Goal: Task Accomplishment & Management: Manage account settings

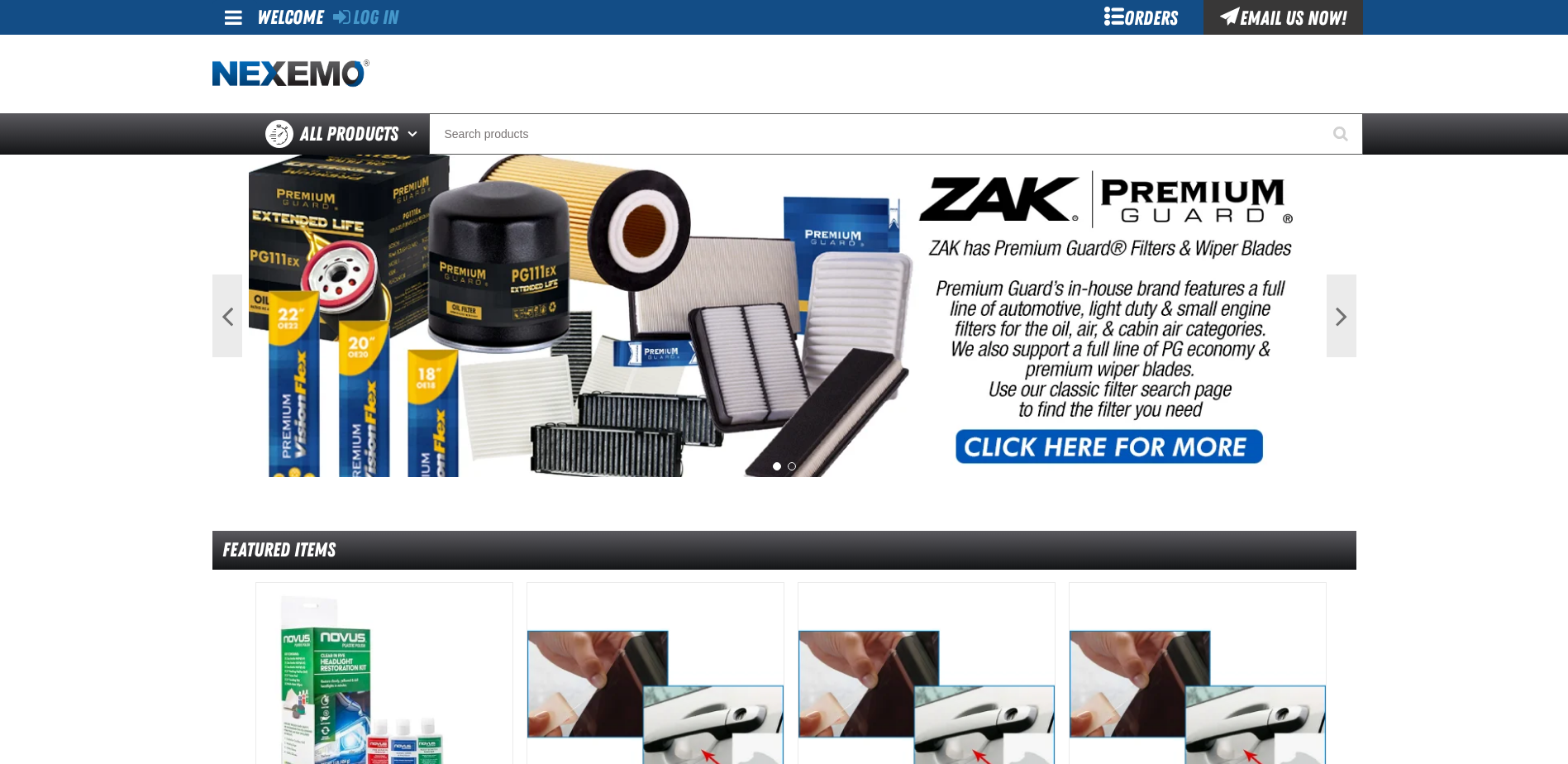
click at [1148, 42] on div at bounding box center [784, 73] width 1144 height 78
click at [1170, 8] on div "Orders" at bounding box center [1140, 17] width 124 height 35
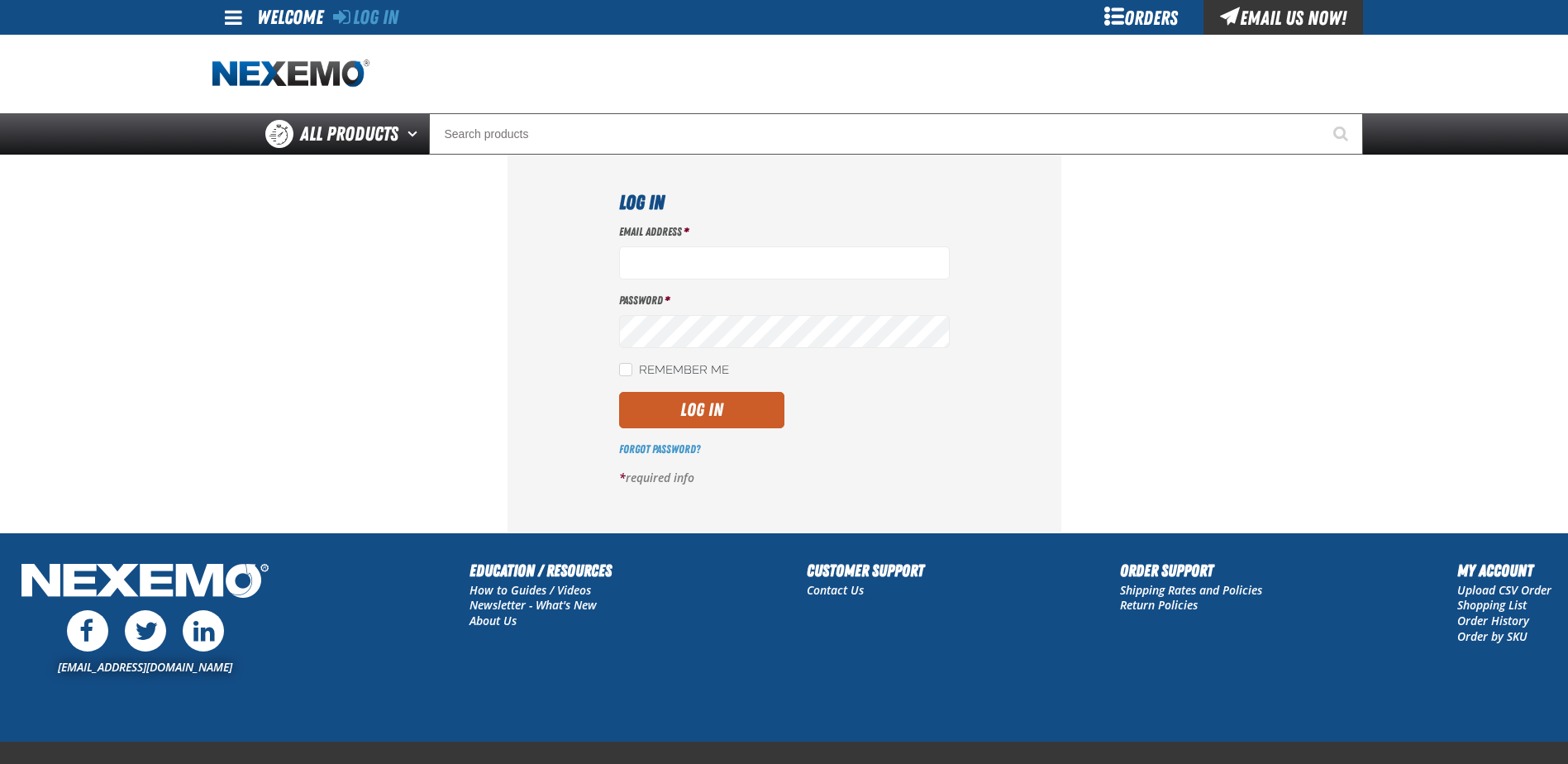
click at [654, 243] on div "Email Address *" at bounding box center [784, 252] width 331 height 55
click at [684, 262] on input "Email Address *" at bounding box center [784, 262] width 331 height 33
type input "[EMAIL_ADDRESS][DOMAIN_NAME]"
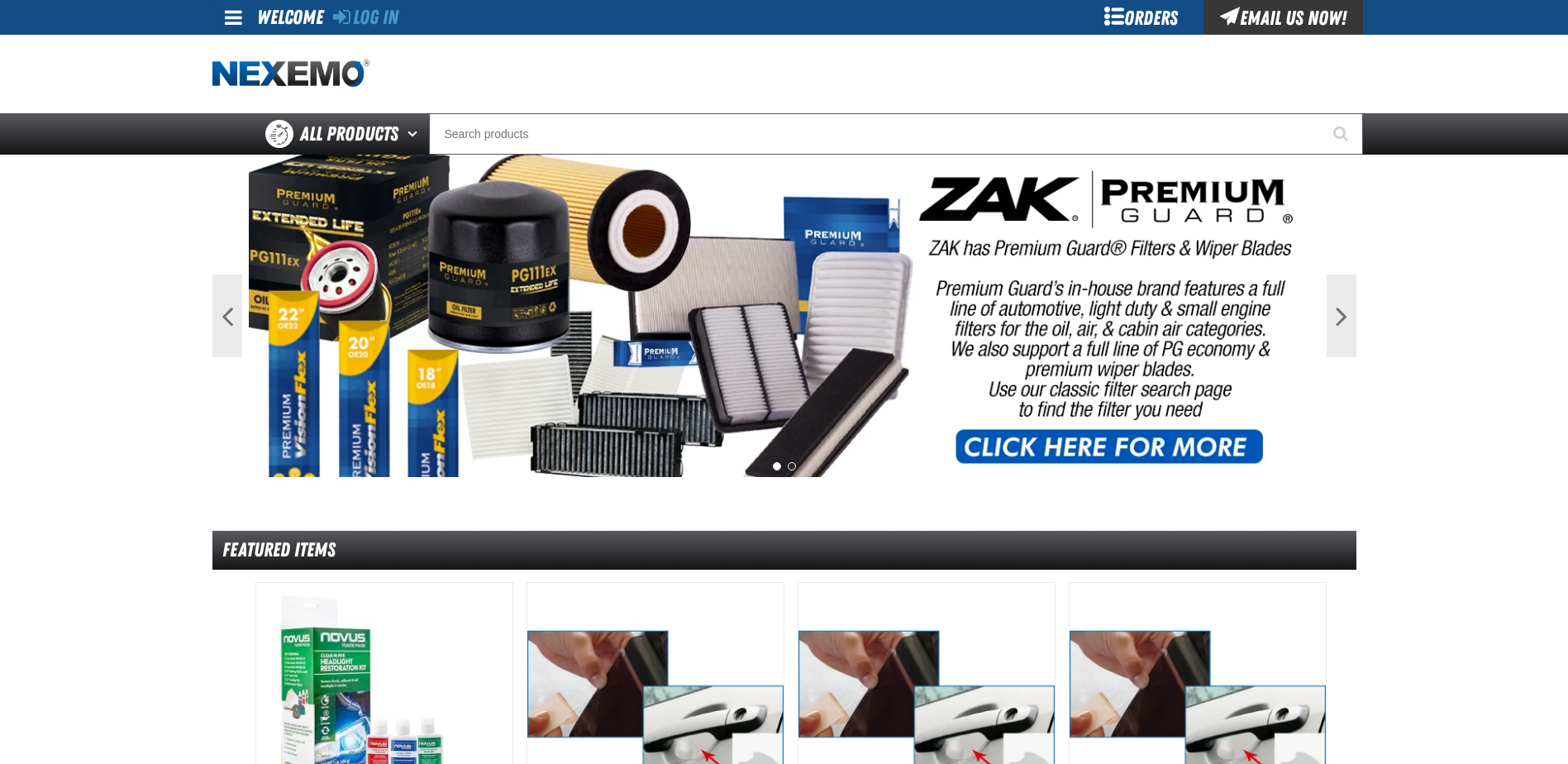
click at [398, 22] on div "Log In" at bounding box center [366, 17] width 65 height 35
click at [372, 13] on link "Log In" at bounding box center [366, 17] width 65 height 23
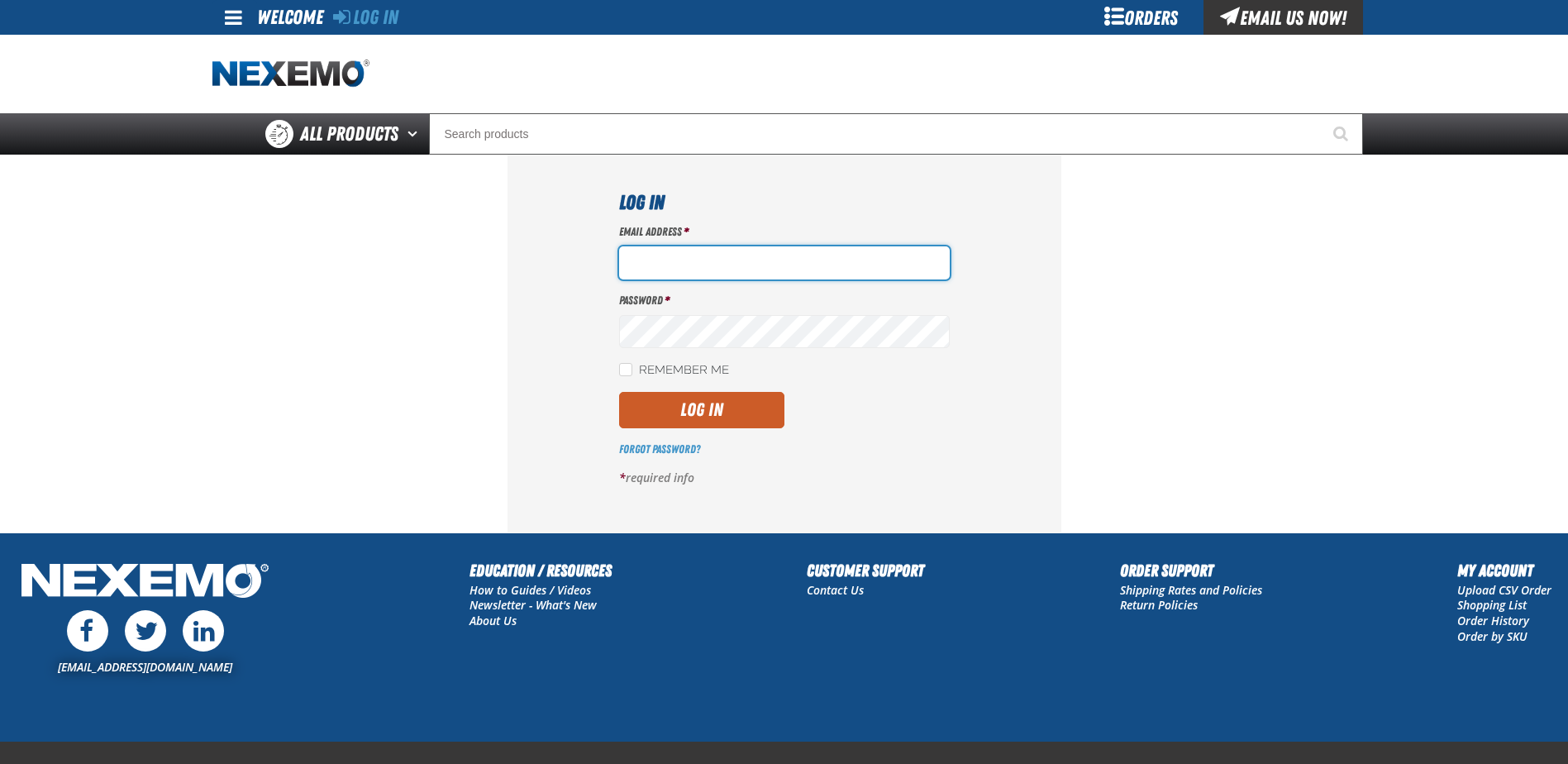
click at [697, 252] on input "Email Address *" at bounding box center [784, 262] width 331 height 33
type input "REALCOUNTRYGOON@GMAIL.COM"
drag, startPoint x: 580, startPoint y: 275, endPoint x: 328, endPoint y: 284, distance: 252.2
click at [330, 288] on section "Log In Email Address * REALCOUNTRYGOON@GMAIL.COM Password * Remember Me Log In" at bounding box center [784, 342] width 1144 height 377
click at [791, 270] on input "Email Address *" at bounding box center [784, 262] width 331 height 33
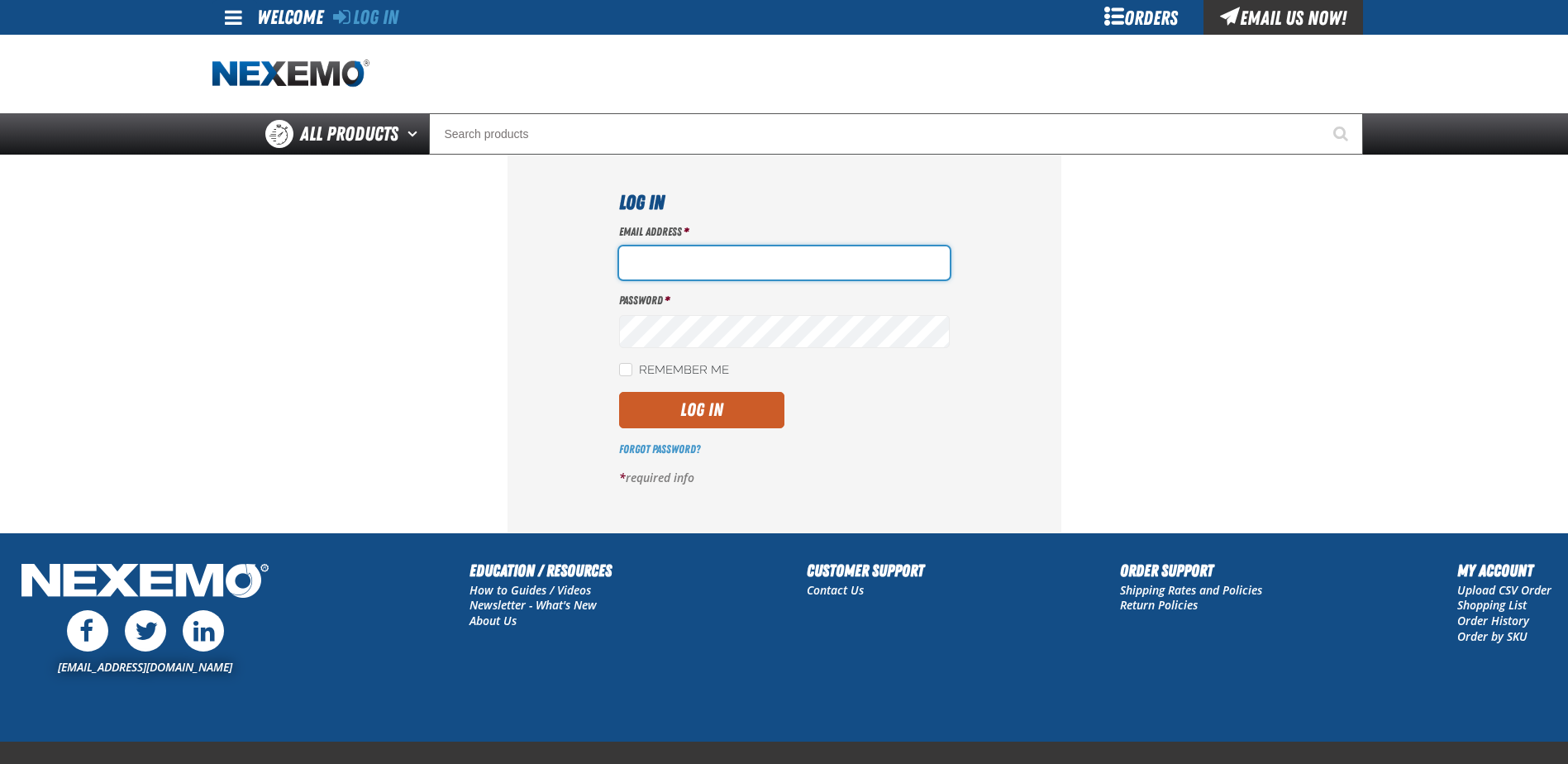
type input "[EMAIL_ADDRESS][DOMAIN_NAME]"
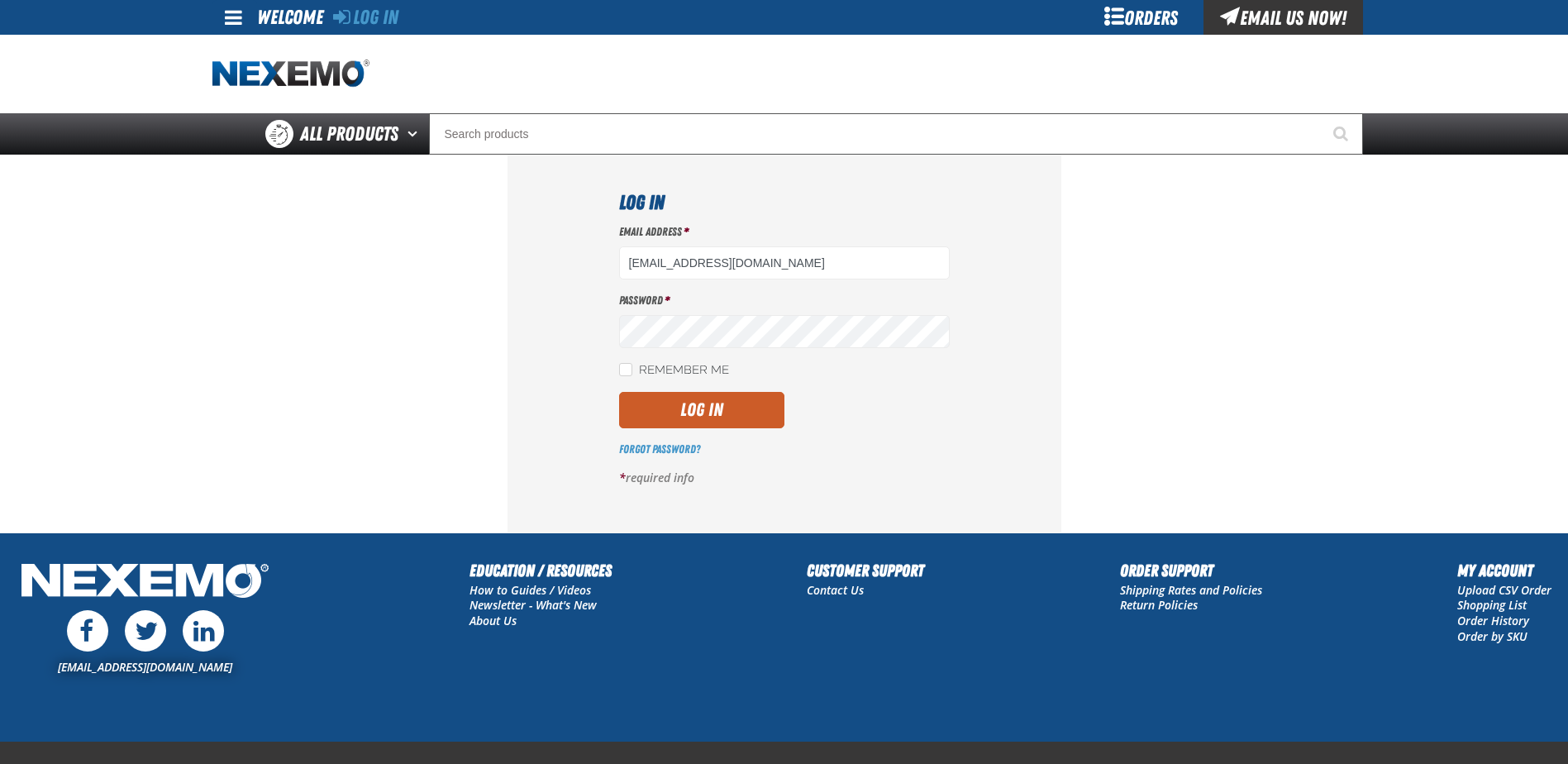
click at [713, 214] on h1 "Log In" at bounding box center [784, 203] width 331 height 30
click at [619, 391] on button "Log In" at bounding box center [701, 409] width 165 height 37
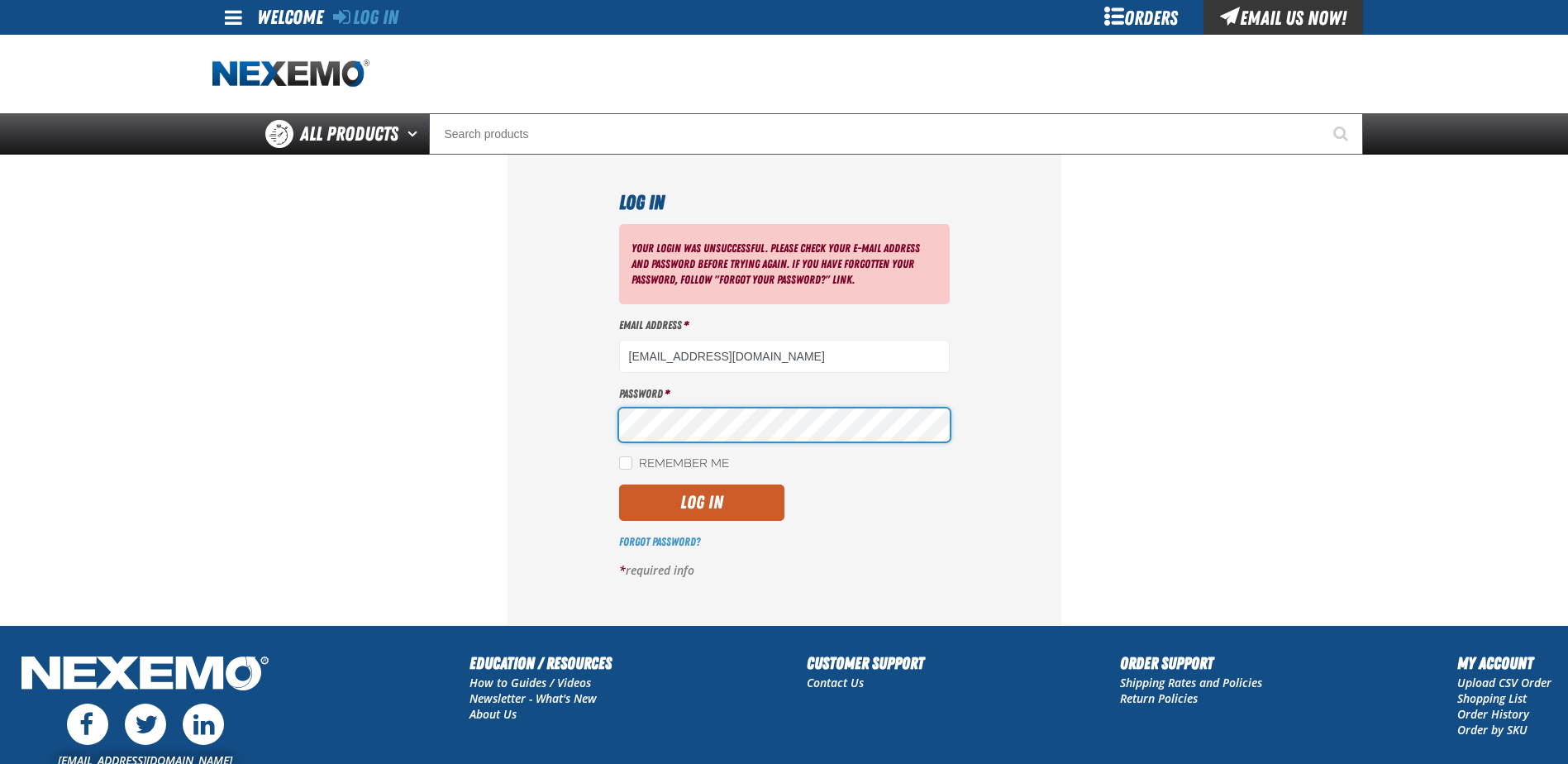
click at [619, 484] on button "Log In" at bounding box center [701, 502] width 165 height 37
click at [679, 464] on label "Remember Me" at bounding box center [673, 465] width 110 height 16
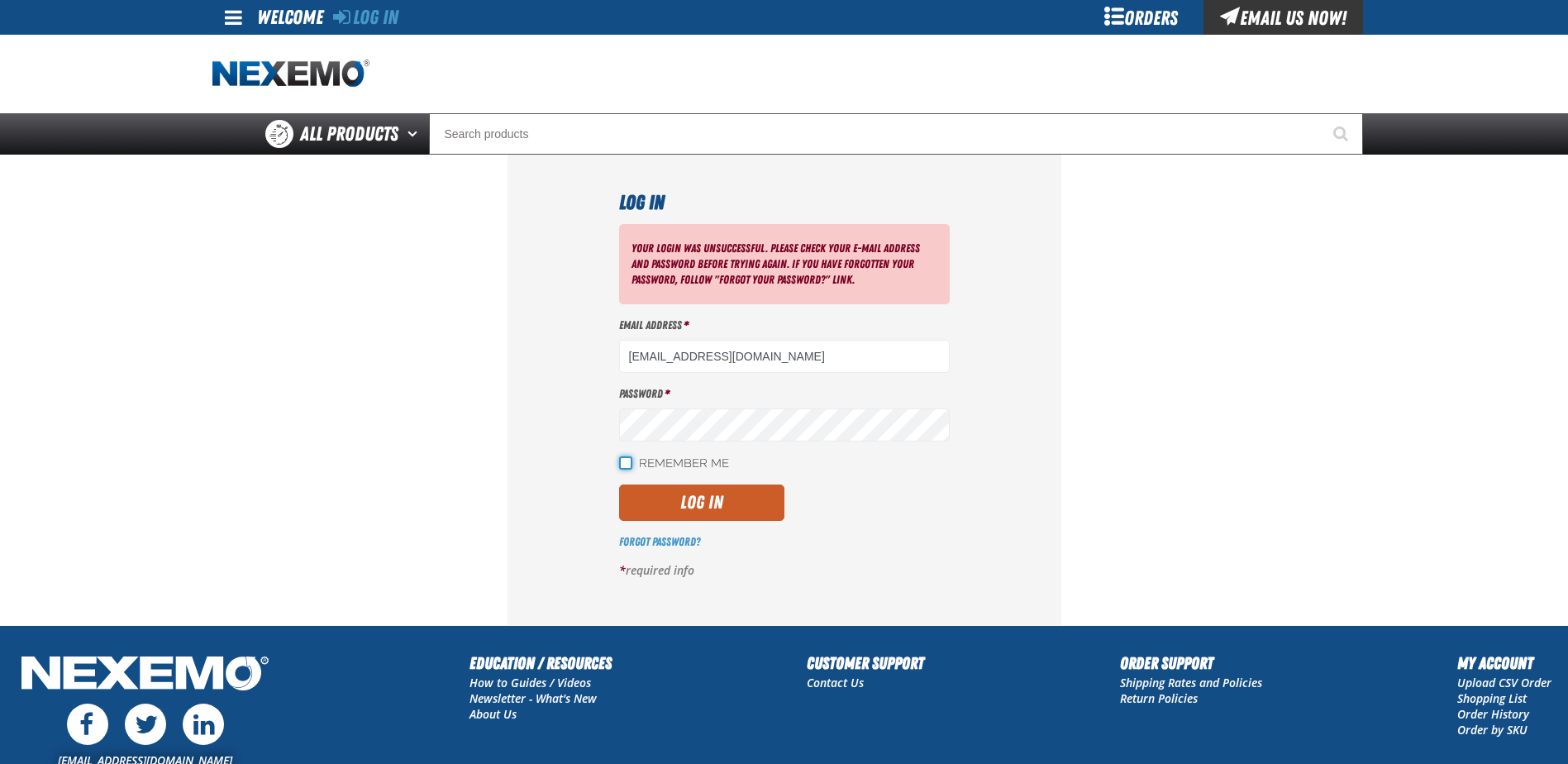
click at [632, 464] on input "Remember Me" at bounding box center [624, 463] width 13 height 13
checkbox input "true"
click at [679, 497] on button "Log In" at bounding box center [701, 502] width 165 height 37
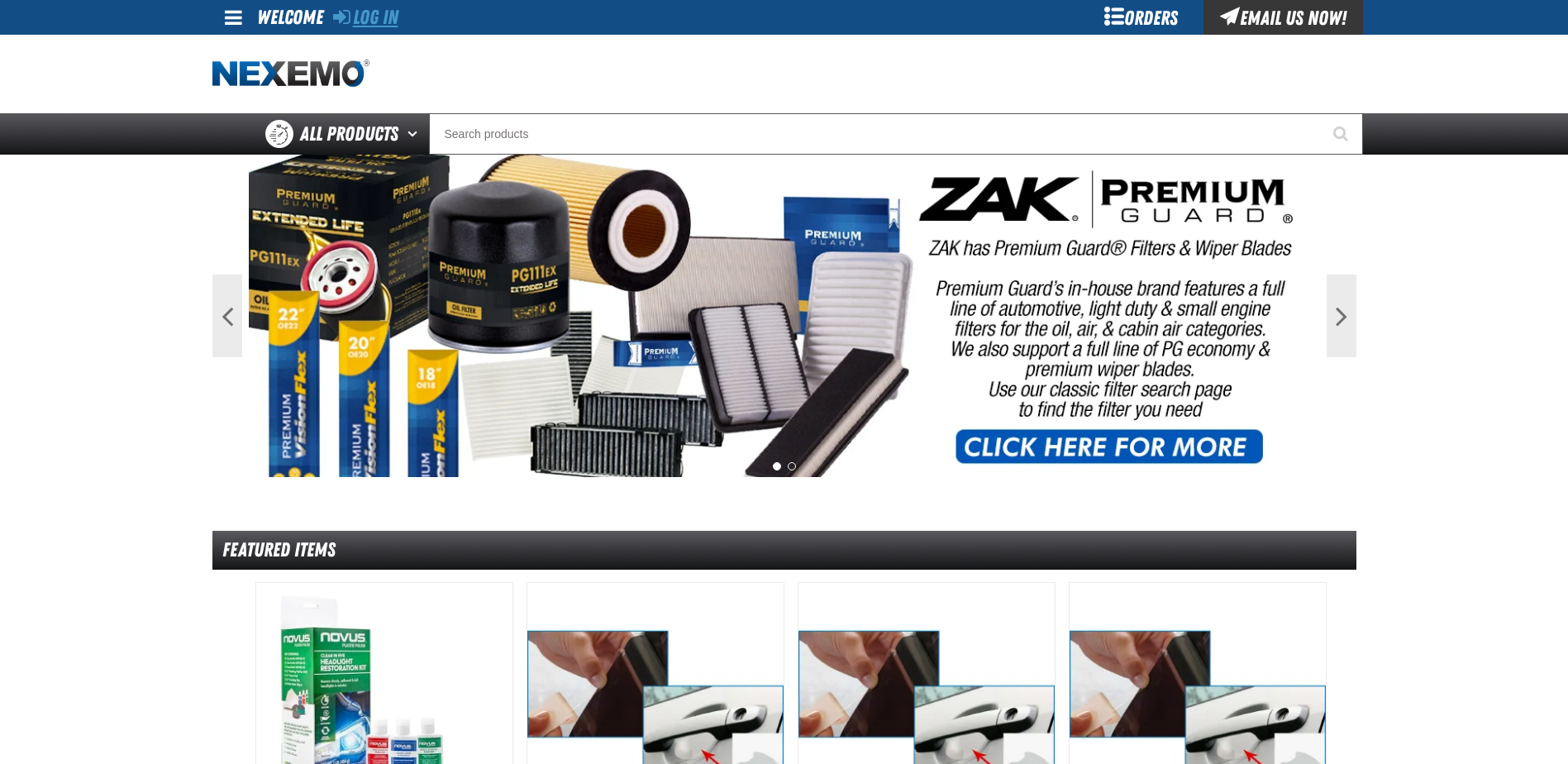
click at [379, 8] on link "Log In" at bounding box center [366, 17] width 65 height 23
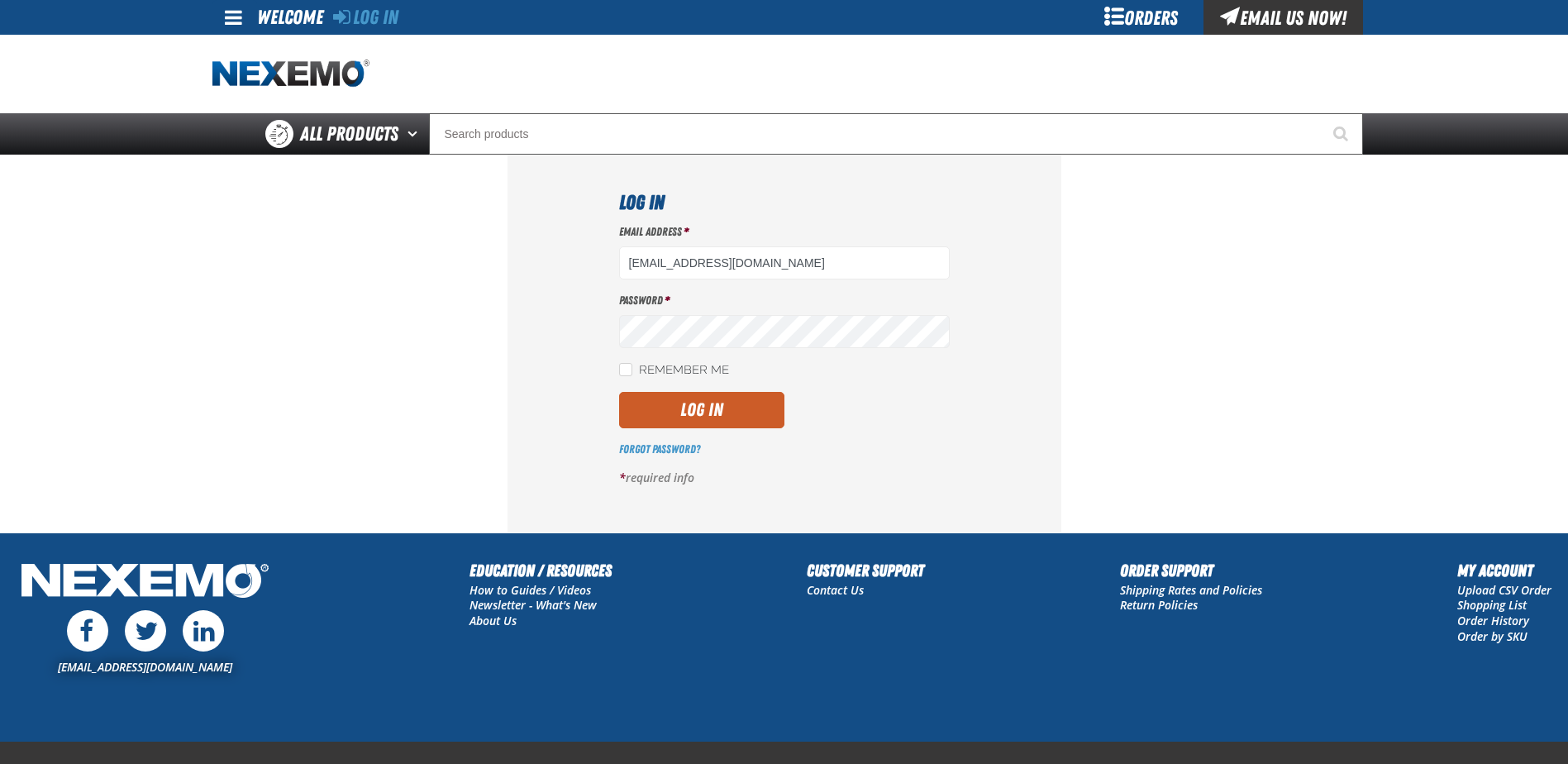
click at [712, 348] on div "Email Address * JROBINSON@VTAIG.COM Password * Remember Me Log In *" at bounding box center [784, 362] width 331 height 275
click at [690, 402] on button "Log In" at bounding box center [701, 409] width 165 height 37
